Goal: Task Accomplishment & Management: Use online tool/utility

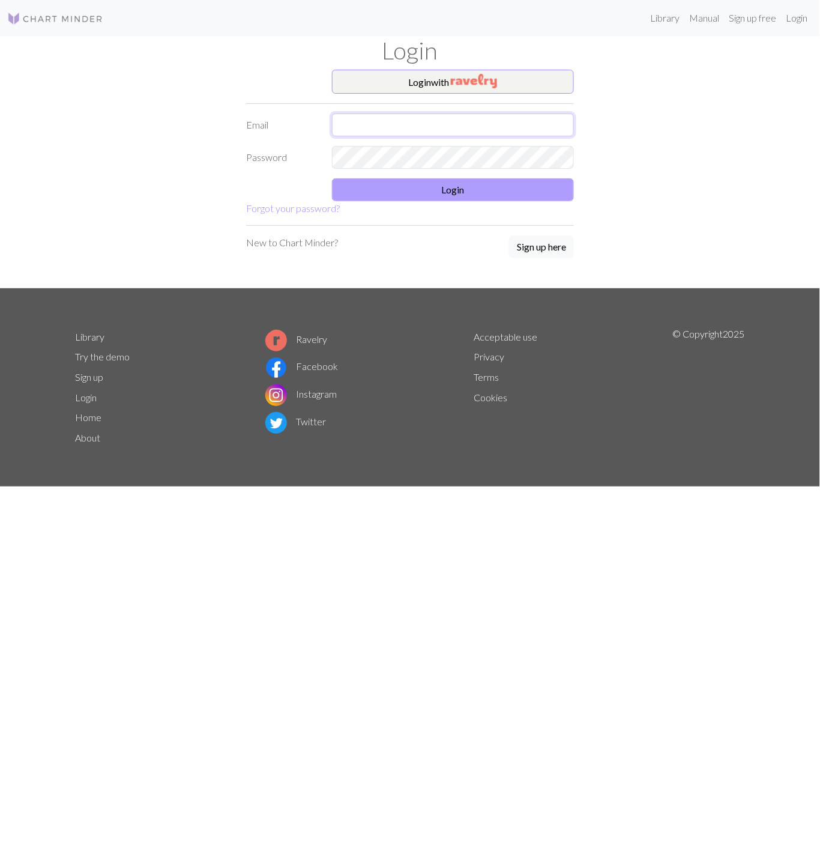
type input "[EMAIL_ADDRESS][PERSON_NAME][DOMAIN_NAME]"
click at [410, 201] on button "Login" at bounding box center [453, 189] width 243 height 23
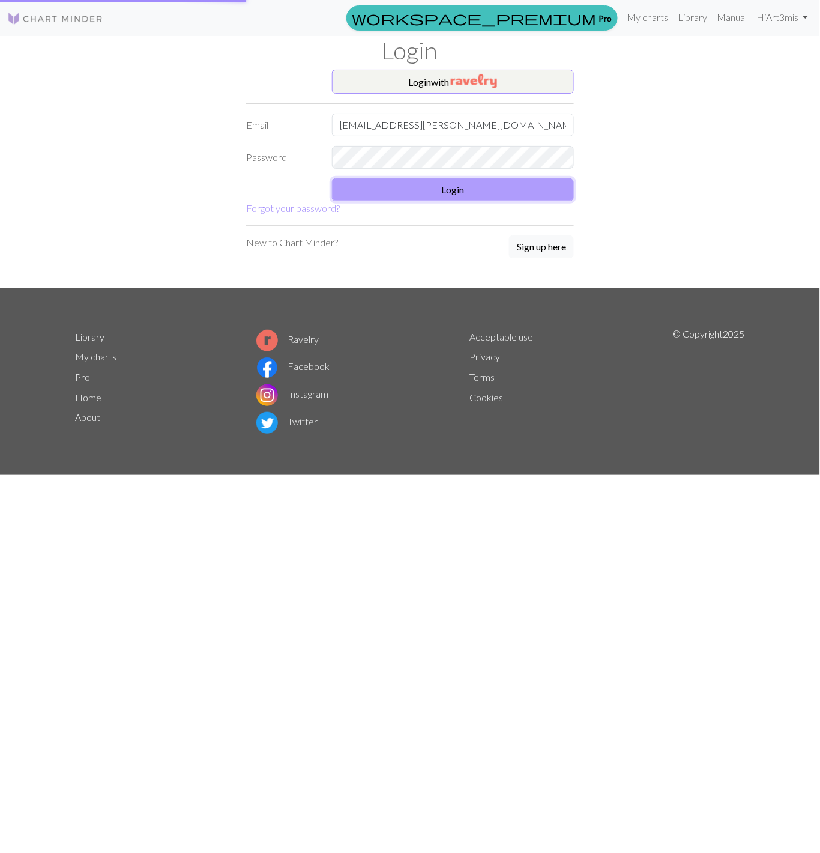
click at [410, 201] on button "Login" at bounding box center [453, 189] width 243 height 23
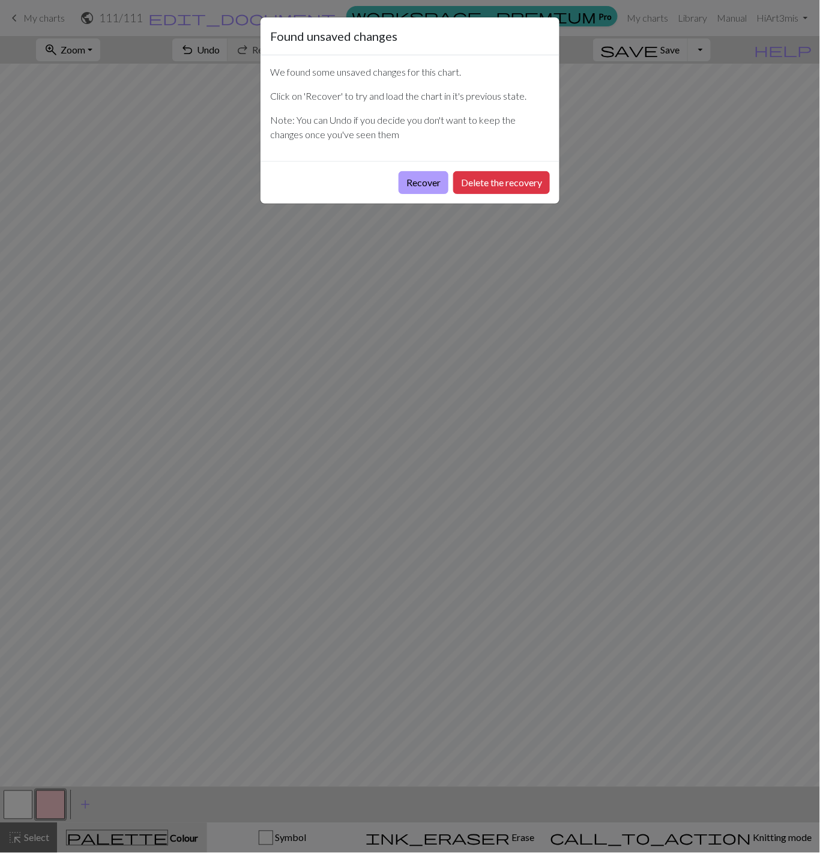
click at [427, 186] on button "Recover" at bounding box center [424, 182] width 50 height 23
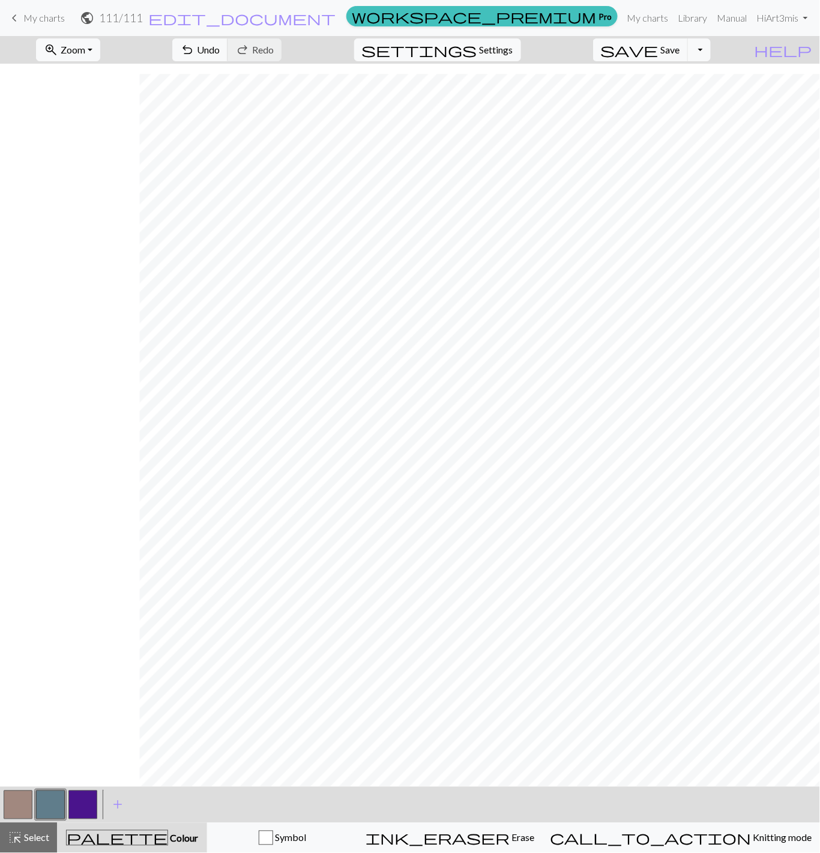
scroll to position [2344, 1973]
click at [38, 841] on span "Select" at bounding box center [35, 837] width 27 height 11
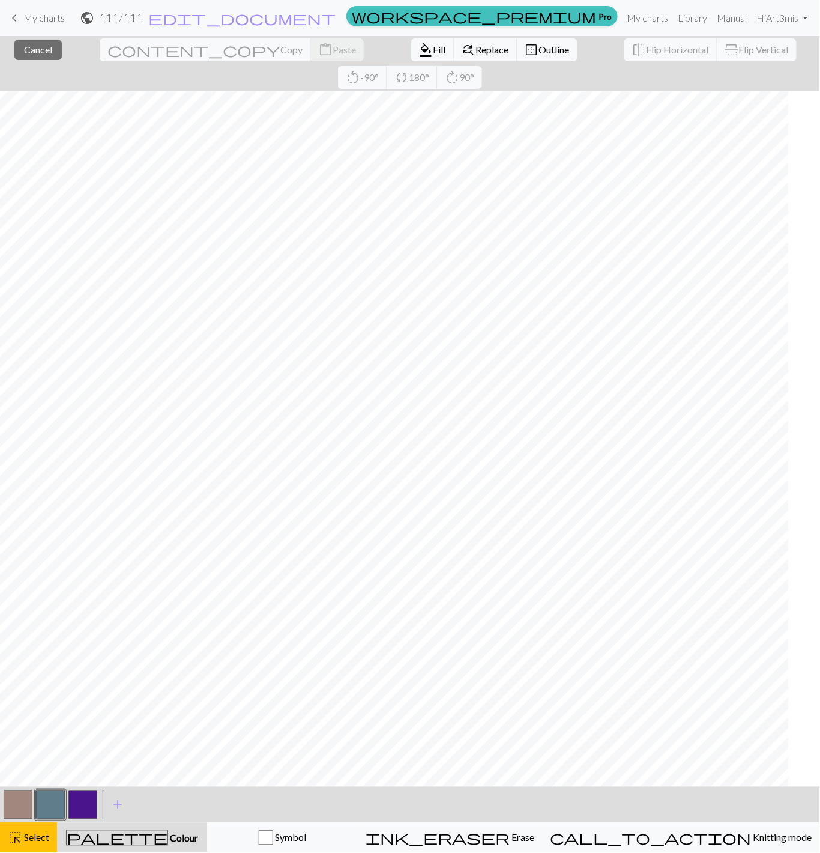
scroll to position [2344, 819]
click at [365, 788] on div "< > add Add a colour" at bounding box center [410, 805] width 820 height 36
